Goal: Transaction & Acquisition: Purchase product/service

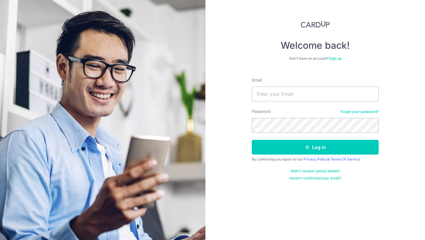
type input "ilia.dub@me.com"
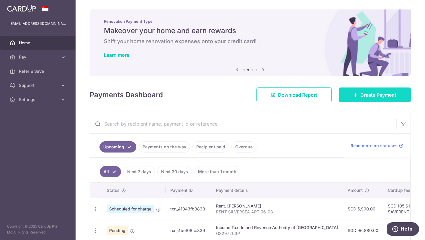
click at [376, 89] on link "Create Payment" at bounding box center [375, 94] width 72 height 15
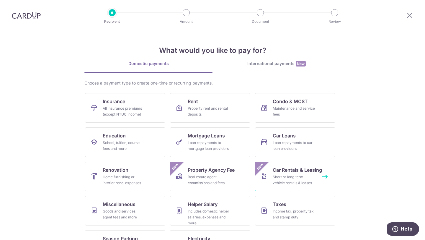
scroll to position [25, 0]
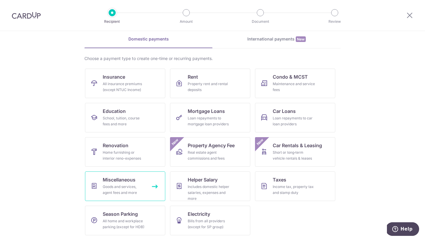
click at [132, 186] on div "Goods and services, agent fees and more" at bounding box center [124, 190] width 43 height 12
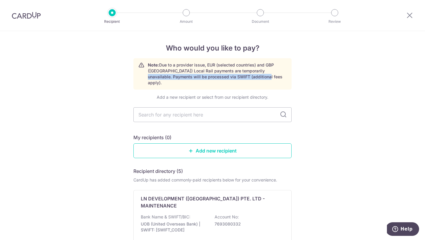
drag, startPoint x: 244, startPoint y: 71, endPoint x: 251, endPoint y: 76, distance: 8.6
click at [251, 76] on p "Note: Due to a provider issue, EUR (selected countries) and GBP ([GEOGRAPHIC_DA…" at bounding box center [217, 74] width 139 height 24
click at [251, 75] on p "Note: Due to a provider issue, EUR (selected countries) and GBP ([GEOGRAPHIC_DA…" at bounding box center [217, 74] width 139 height 24
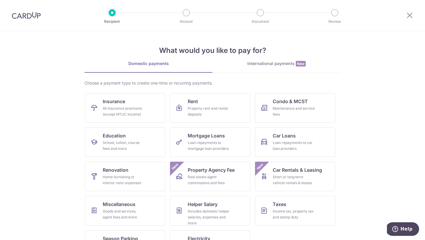
click at [37, 19] on div at bounding box center [26, 15] width 53 height 31
click at [29, 16] on img at bounding box center [26, 15] width 29 height 7
